Goal: Task Accomplishment & Management: Manage account settings

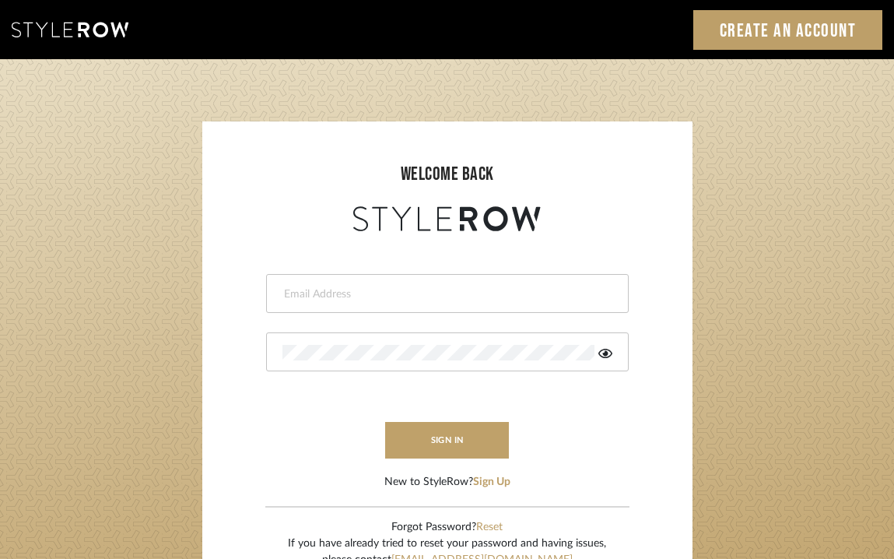
type input "[EMAIL_ADDRESS][DOMAIN_NAME]"
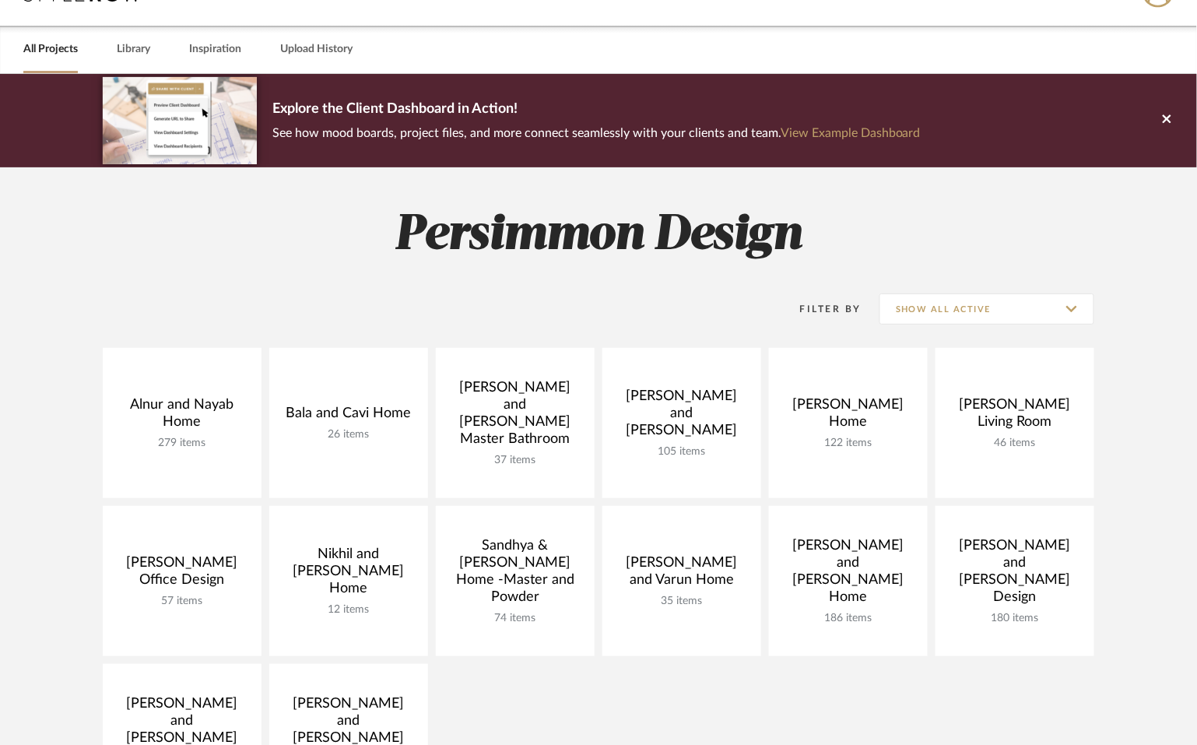
scroll to position [51, 0]
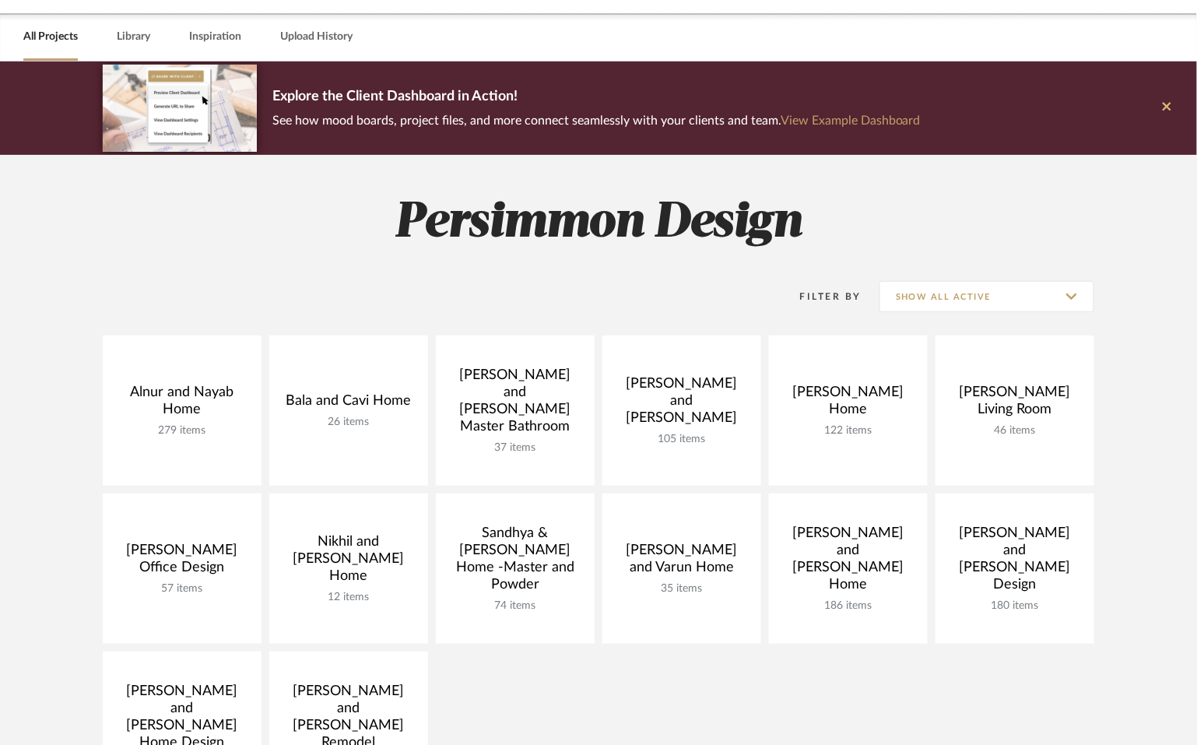
click at [1168, 105] on icon at bounding box center [1167, 106] width 9 height 9
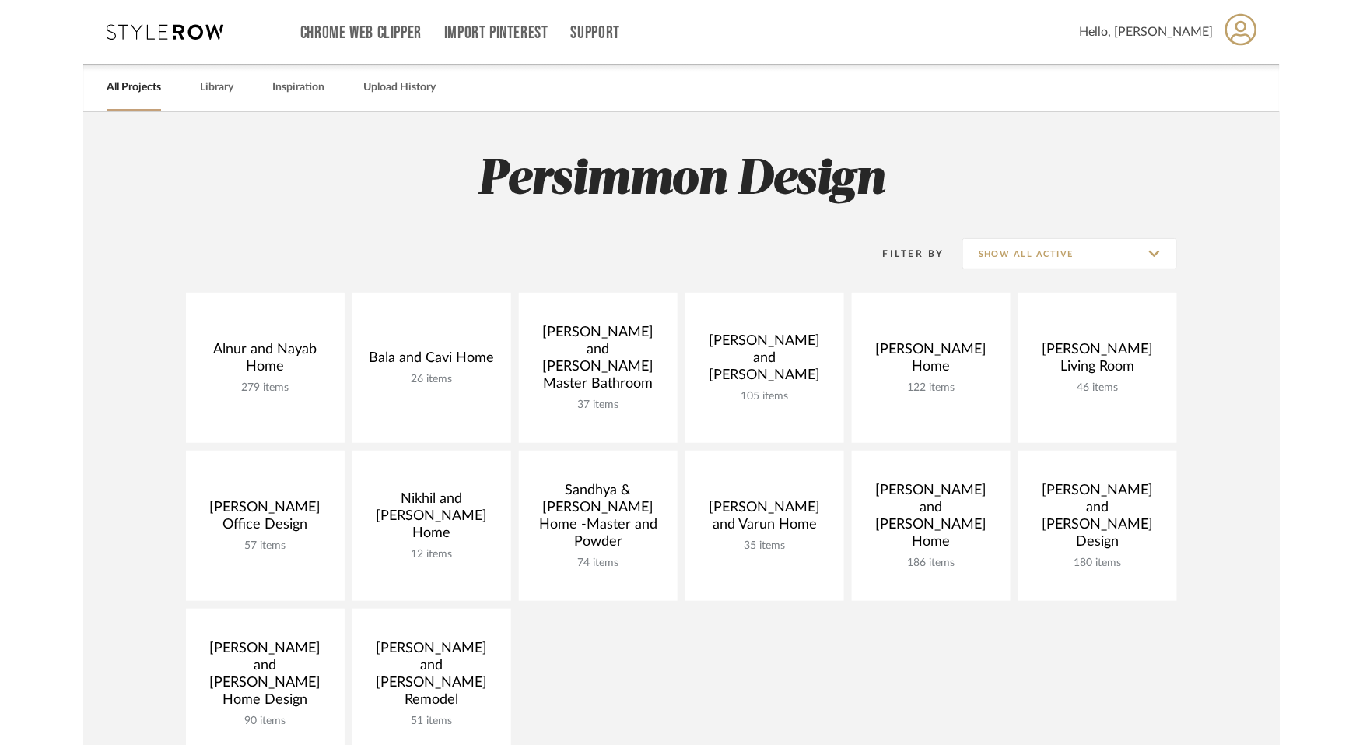
scroll to position [0, 0]
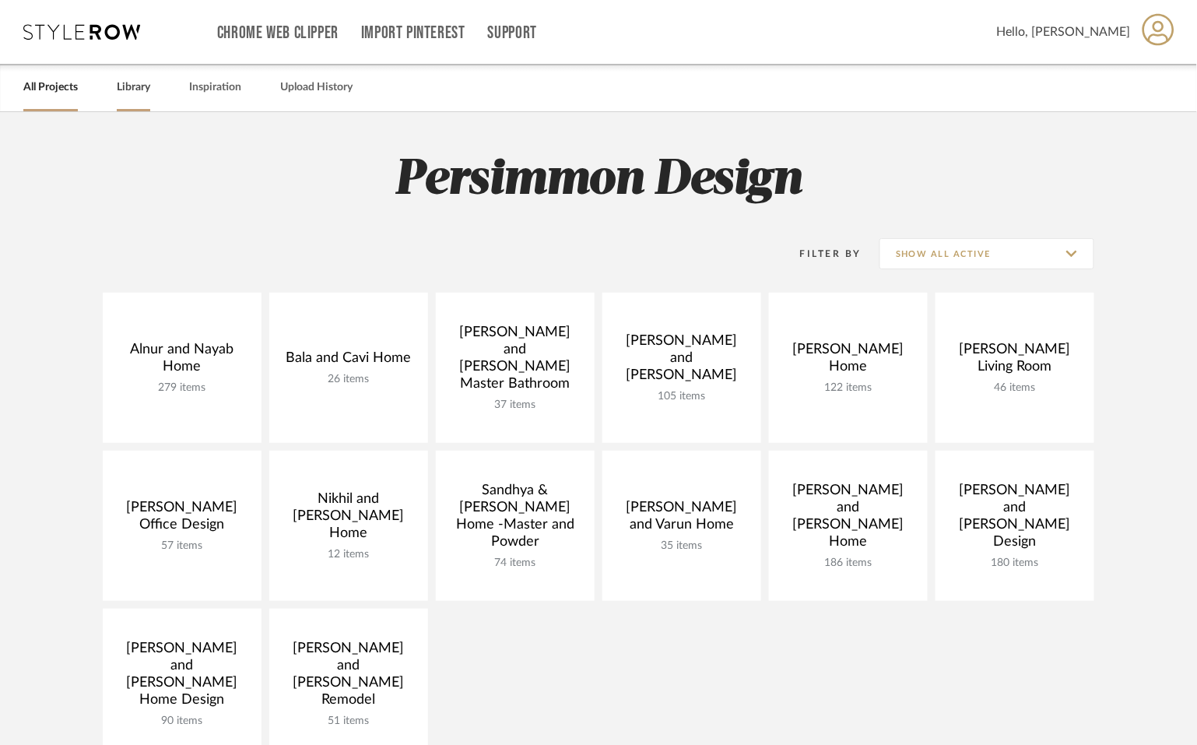
click at [128, 92] on link "Library" at bounding box center [133, 87] width 33 height 21
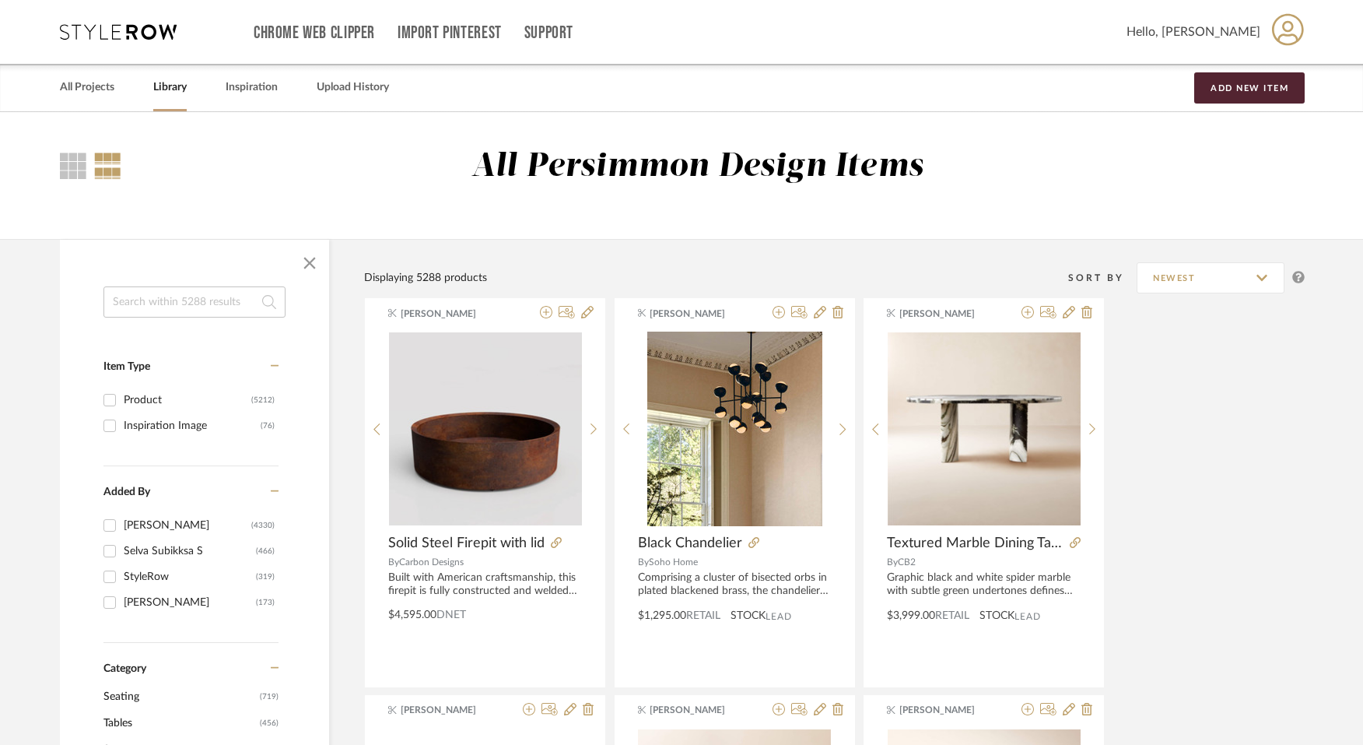
click at [204, 90] on div "All Projects Library Inspiration Upload History Add New Item" at bounding box center [682, 87] width 1290 height 47
click at [272, 97] on div "Inspiration" at bounding box center [252, 87] width 52 height 47
click at [250, 89] on link "Inspiration" at bounding box center [252, 87] width 52 height 21
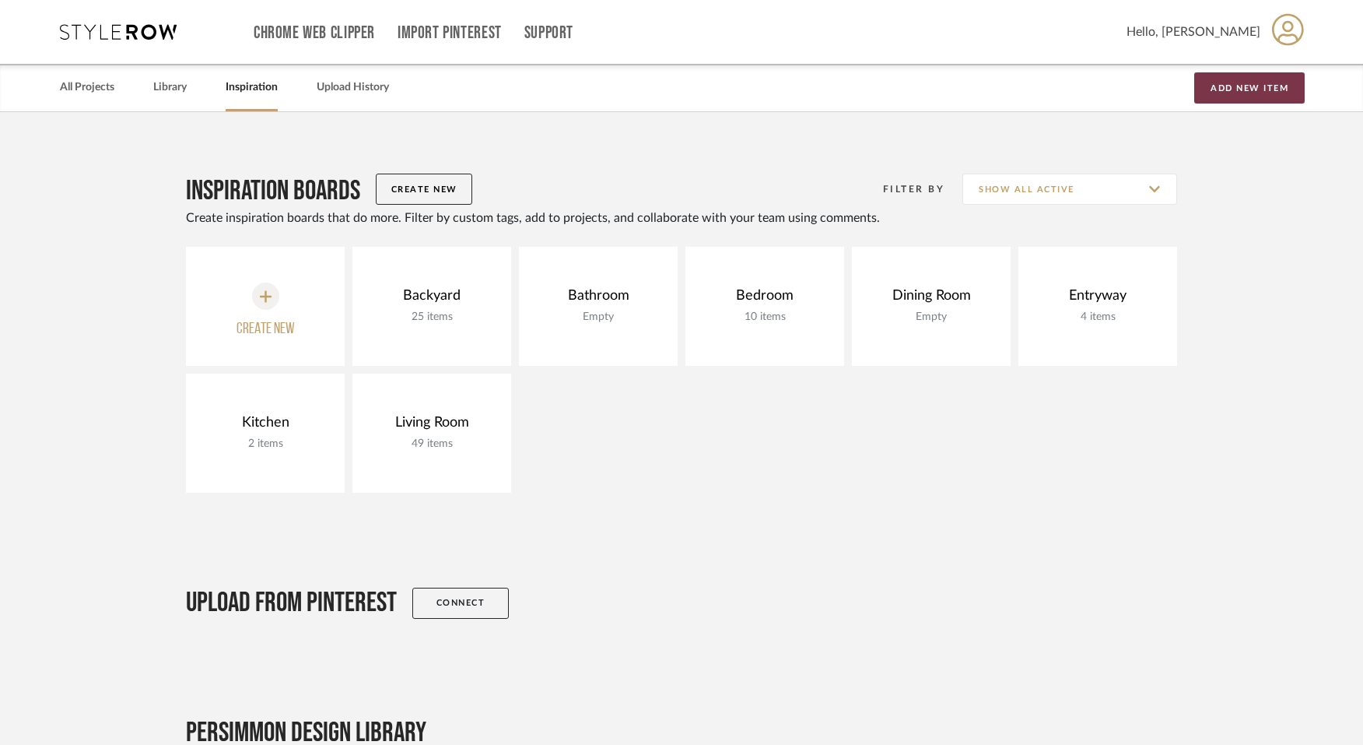
click at [1207, 87] on button "Add New Item" at bounding box center [1249, 87] width 110 height 31
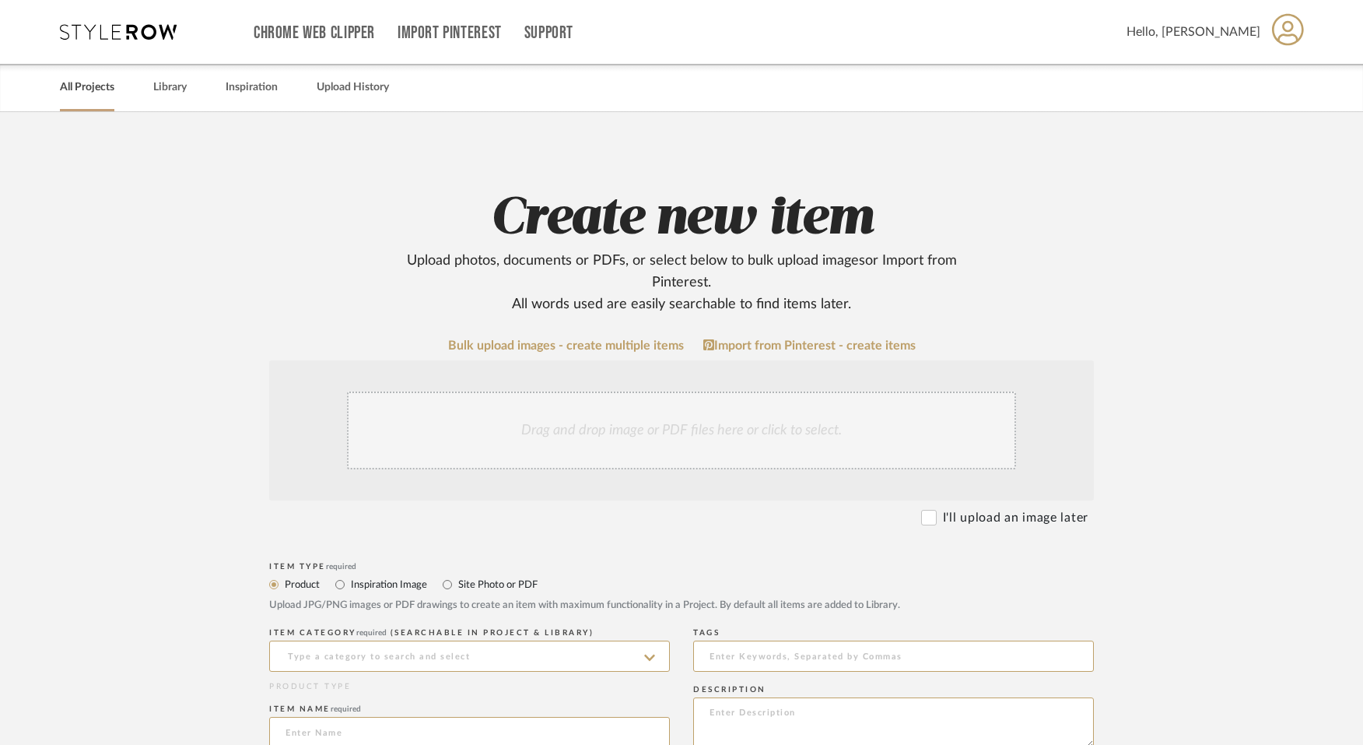
click at [72, 110] on div "All Projects" at bounding box center [87, 87] width 54 height 47
click at [67, 91] on link "All Projects" at bounding box center [87, 87] width 54 height 21
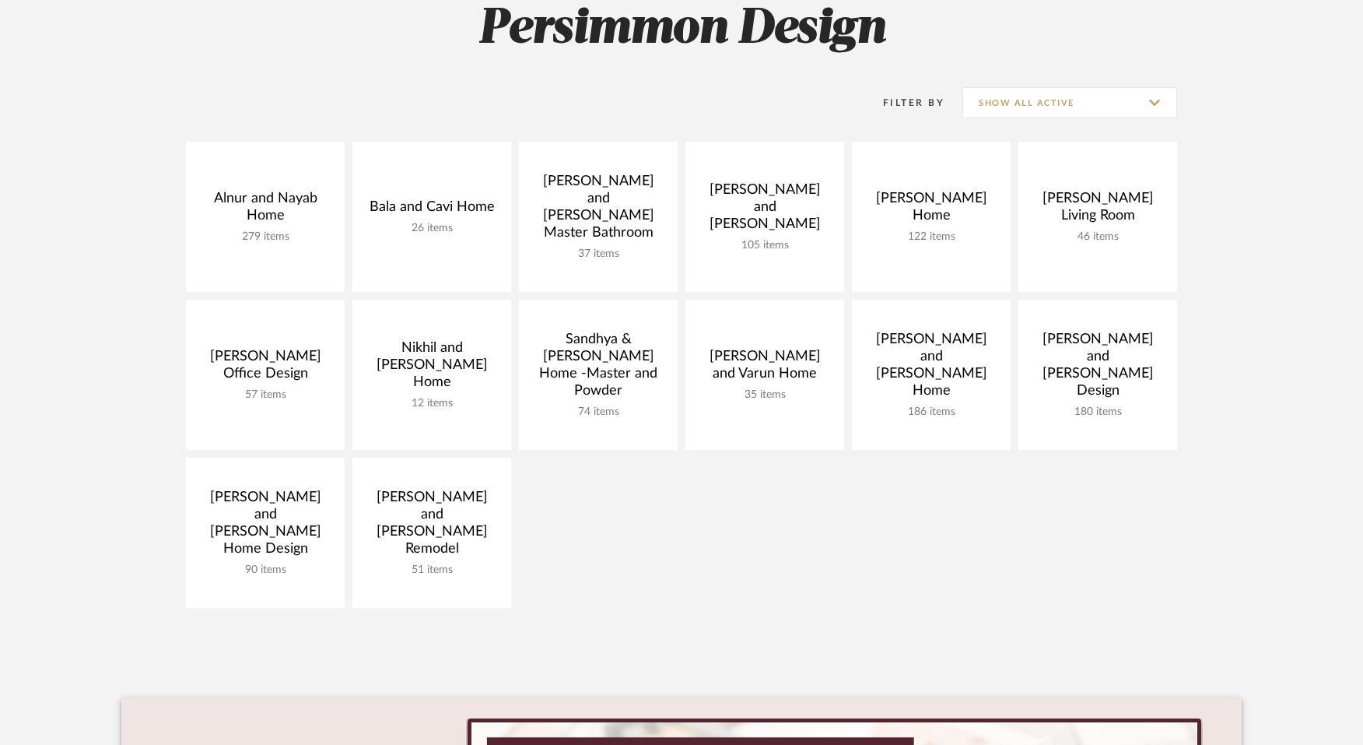
scroll to position [114, 0]
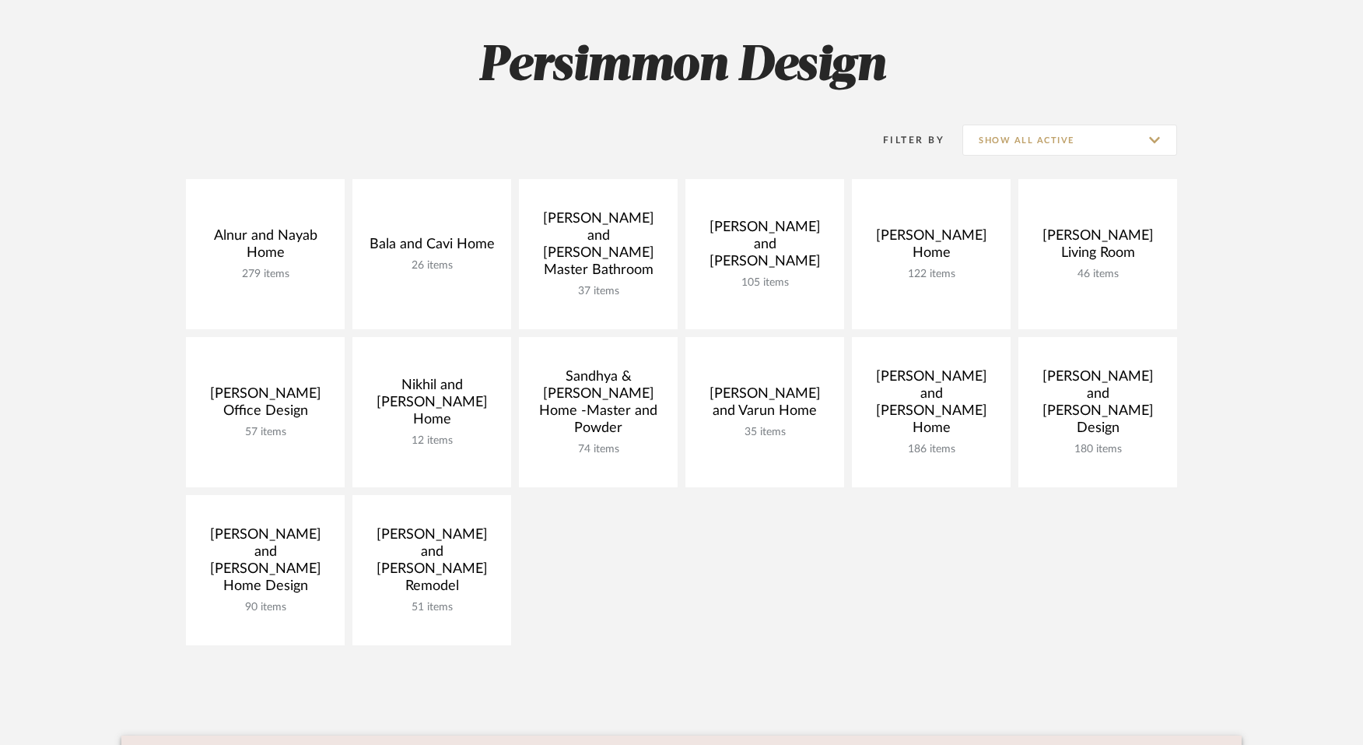
click at [587, 63] on h2 "Persimmon Design" at bounding box center [681, 66] width 1120 height 58
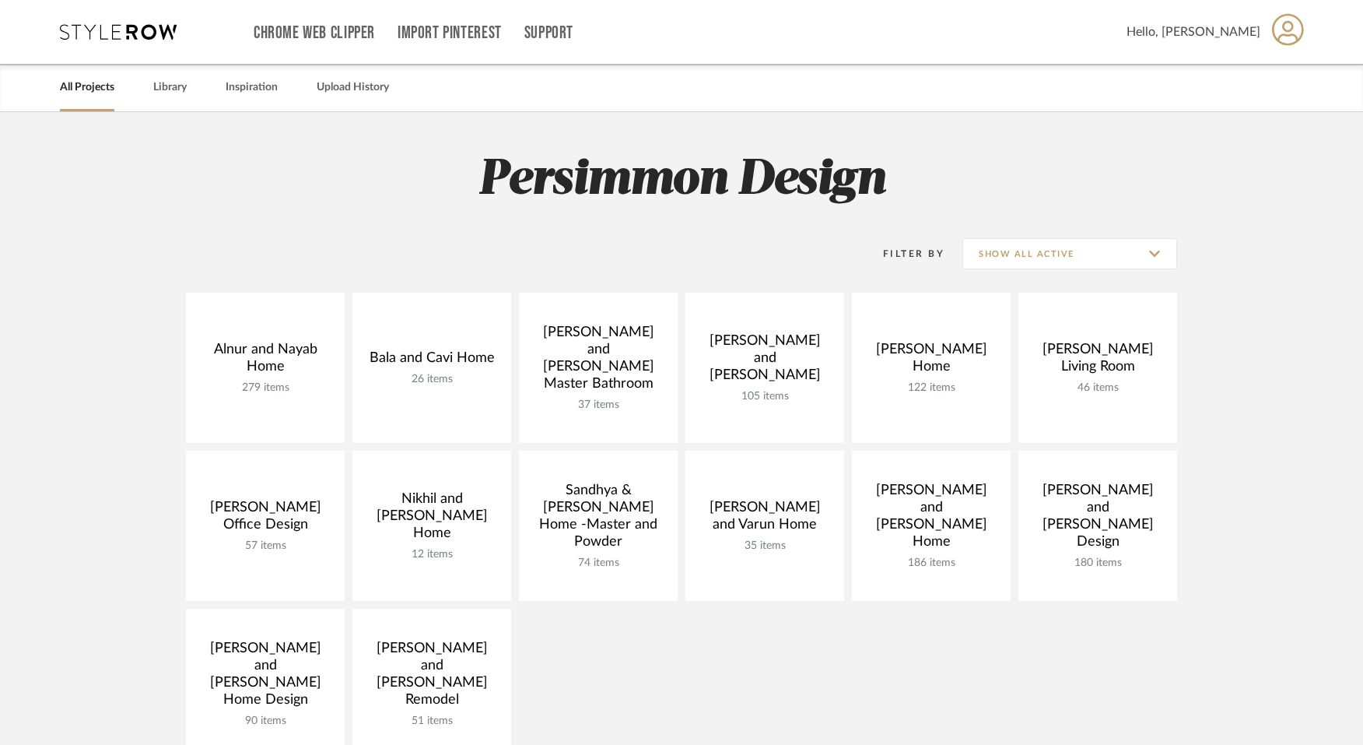
scroll to position [0, 0]
click at [1207, 33] on icon at bounding box center [1288, 29] width 32 height 33
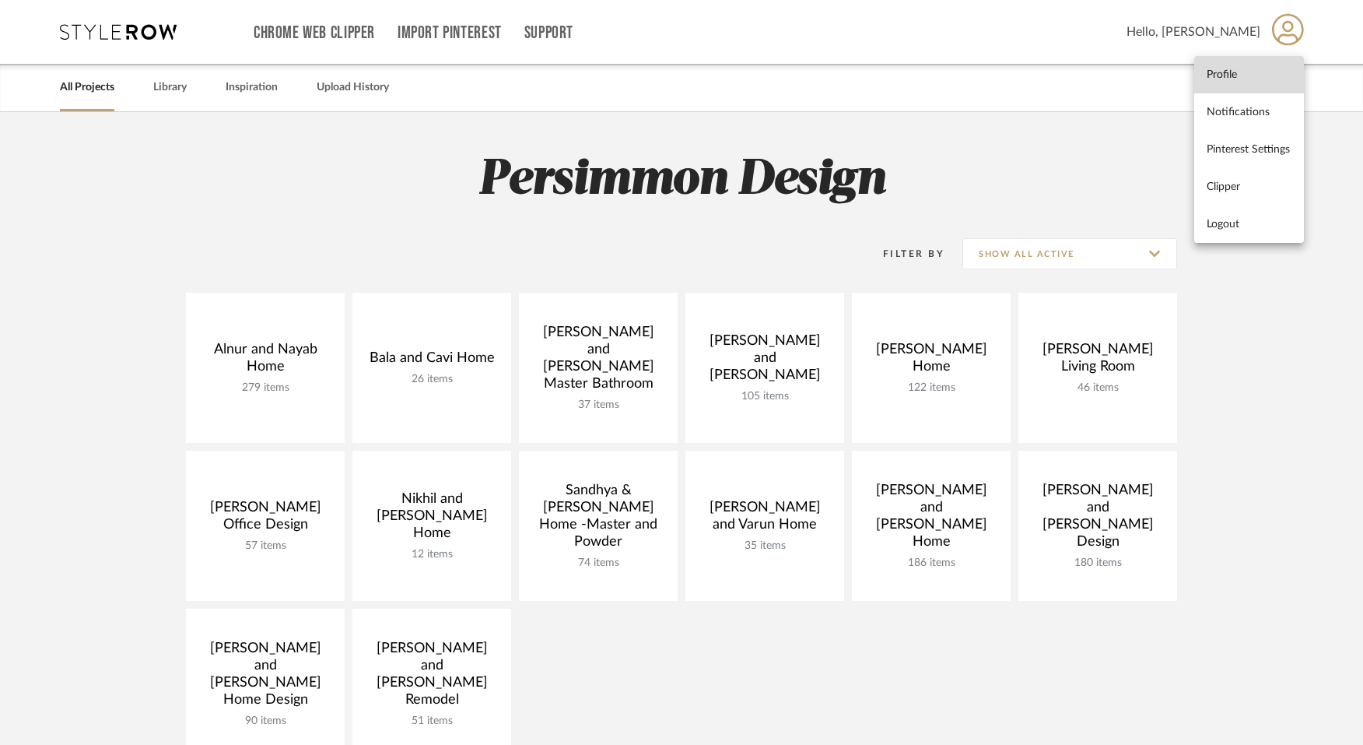
click at [1207, 72] on span "Profile" at bounding box center [1249, 74] width 85 height 13
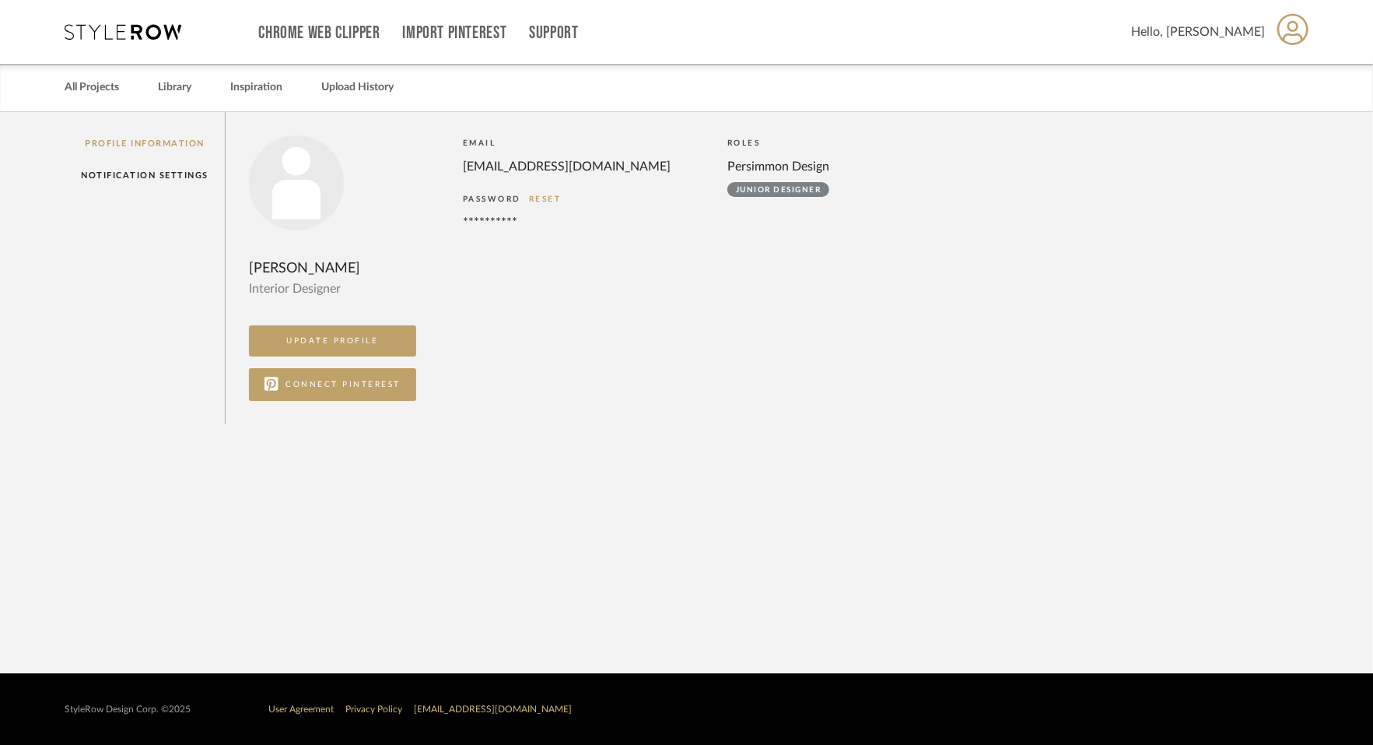
click at [819, 193] on div "Junior Designer" at bounding box center [779, 189] width 102 height 15
click at [147, 177] on link "Notification Settings" at bounding box center [145, 176] width 160 height 32
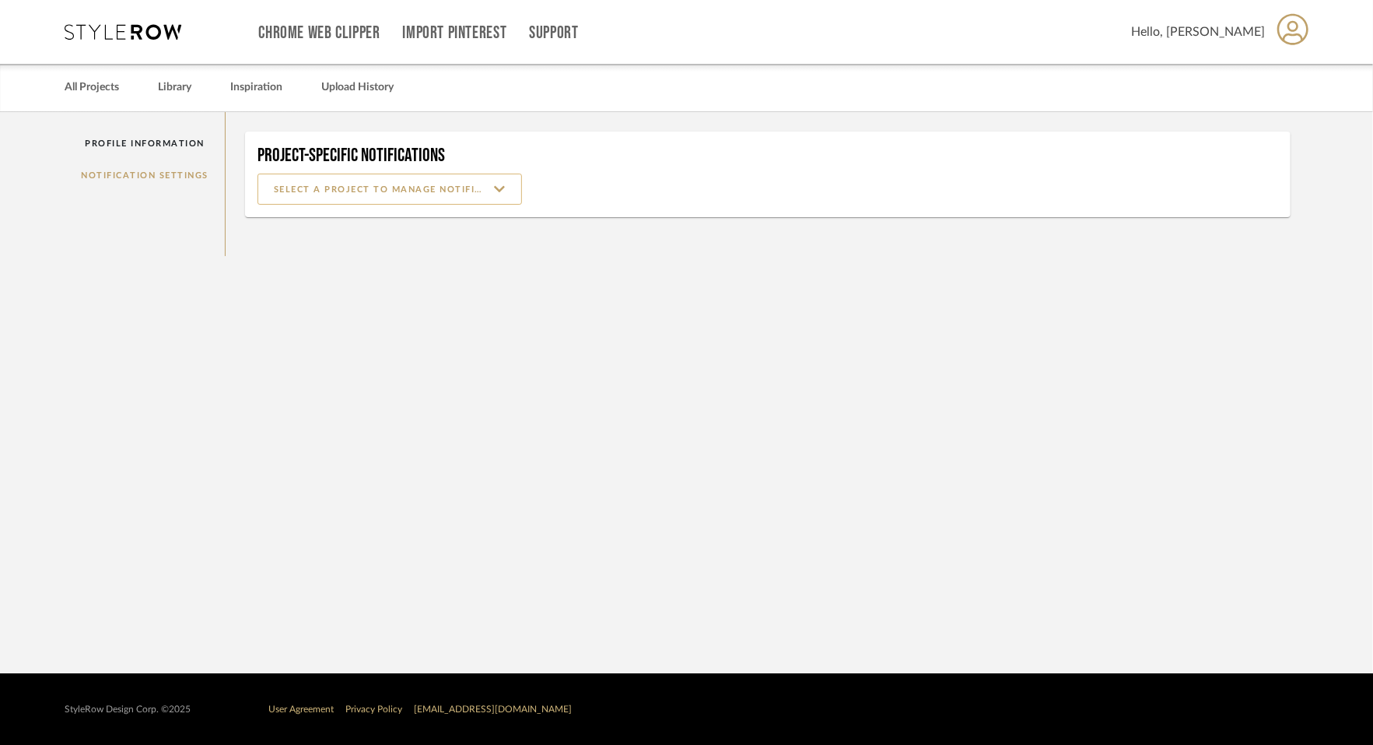
click at [327, 193] on input at bounding box center [390, 189] width 265 height 31
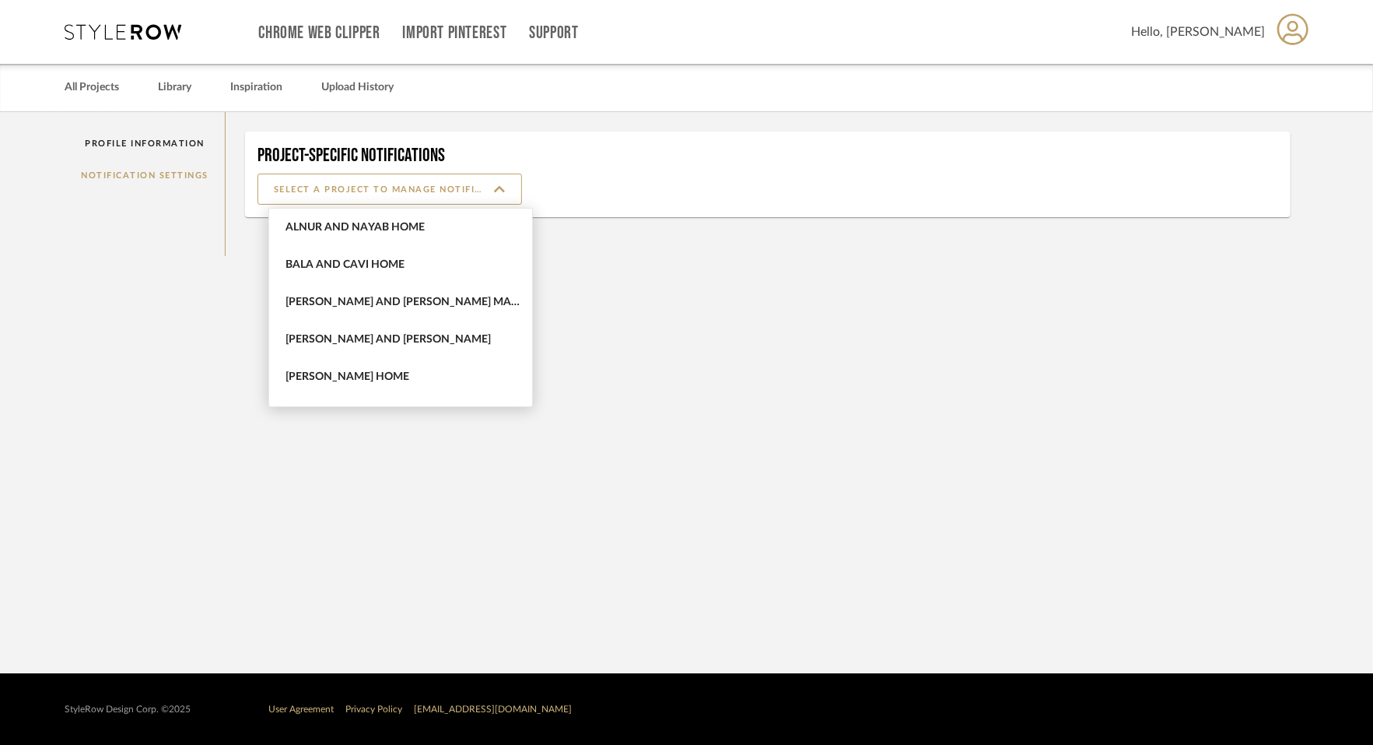
click at [172, 260] on notification-settings "Profile Information Notification Settings Project-Specific Notifications" at bounding box center [686, 392] width 1373 height 561
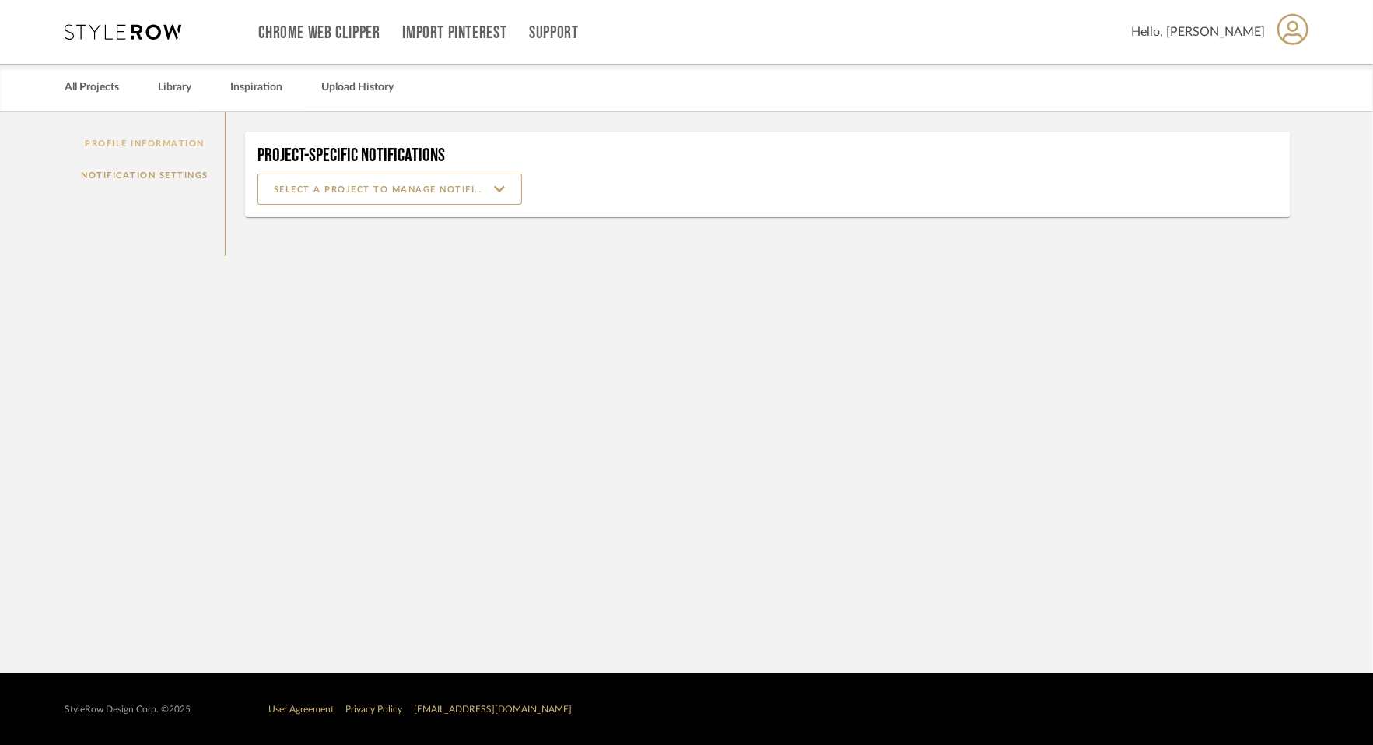
click at [159, 141] on link "Profile Information" at bounding box center [145, 144] width 160 height 32
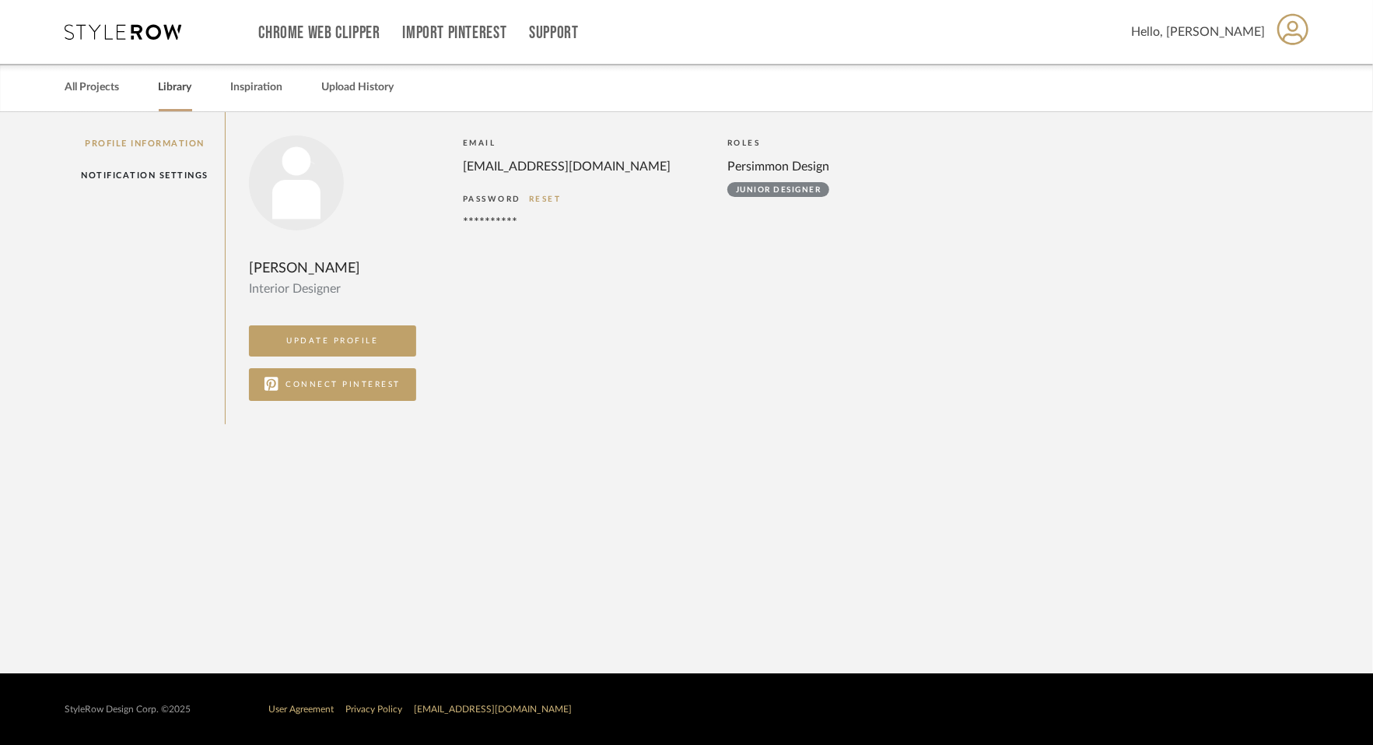
click at [173, 96] on link "Library" at bounding box center [175, 87] width 33 height 21
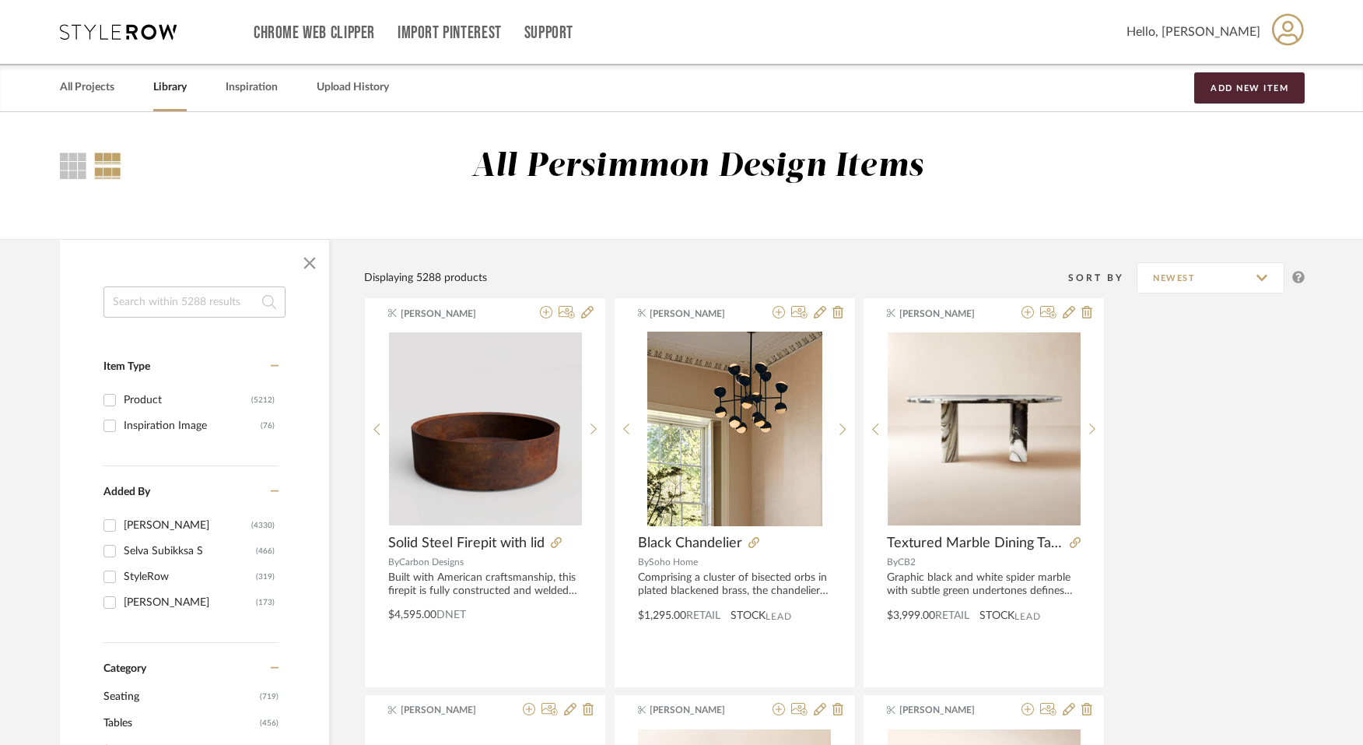
click at [85, 82] on link "All Projects" at bounding box center [87, 87] width 54 height 21
